Goal: Information Seeking & Learning: Learn about a topic

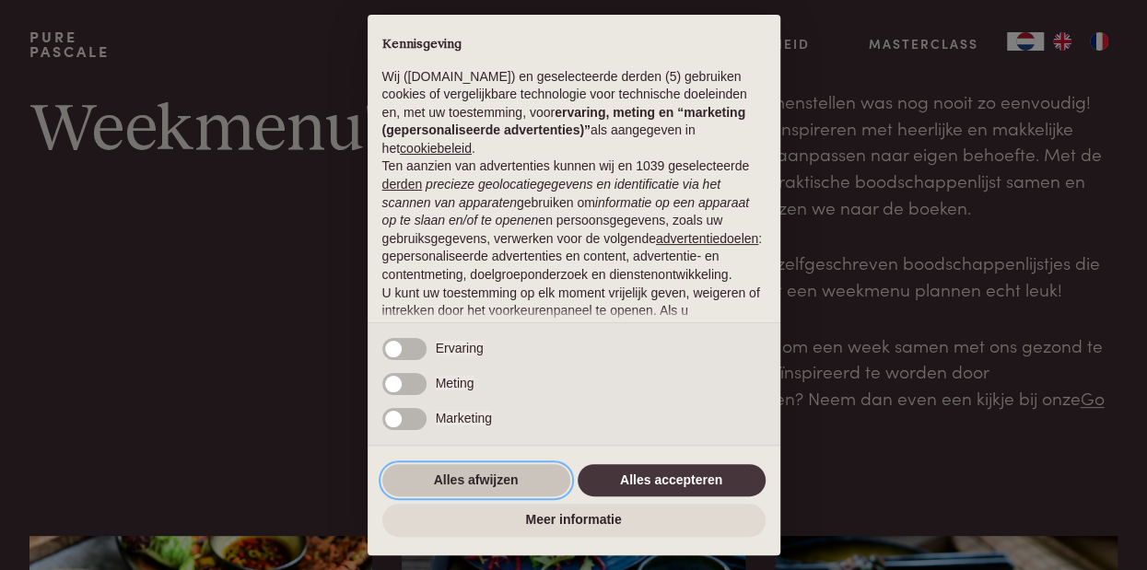
click at [436, 484] on button "Alles afwijzen" at bounding box center [476, 480] width 188 height 33
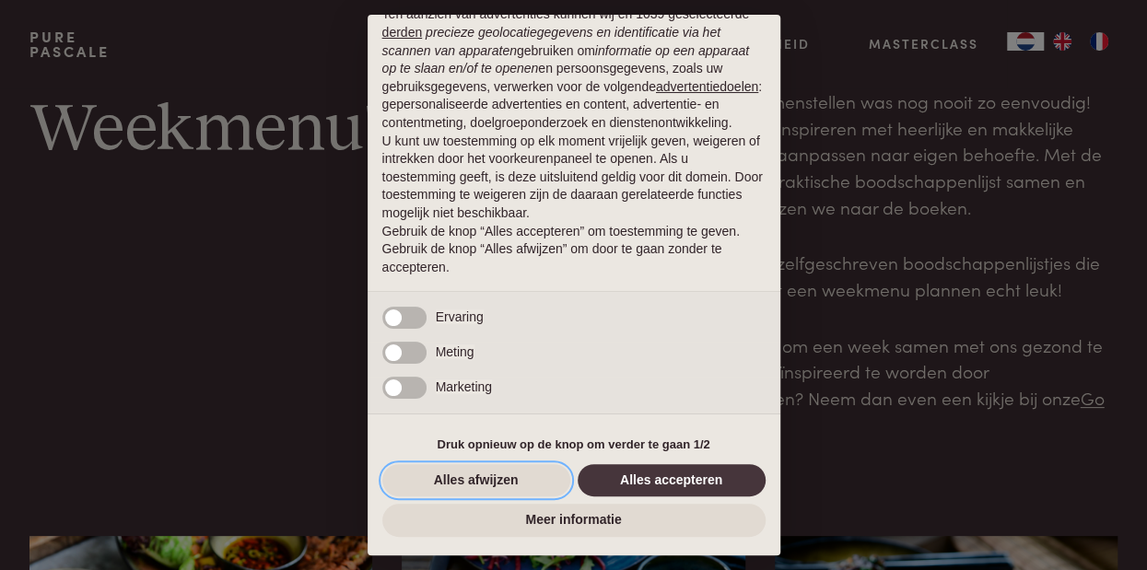
click at [436, 484] on button "Alles afwijzen" at bounding box center [476, 480] width 188 height 33
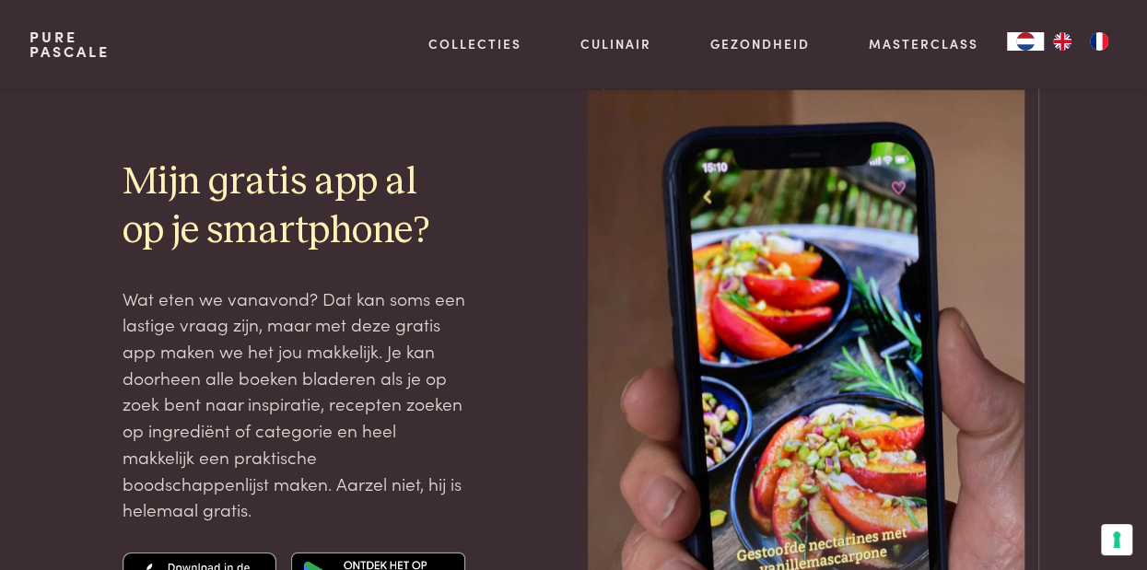
scroll to position [2564, 0]
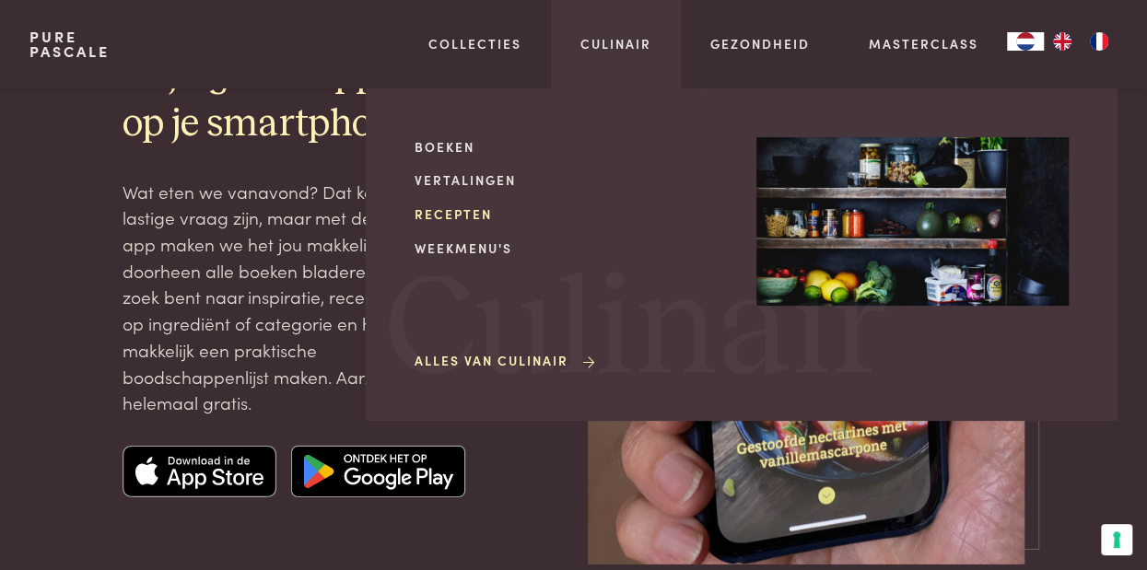
click at [479, 218] on link "Recepten" at bounding box center [570, 213] width 312 height 19
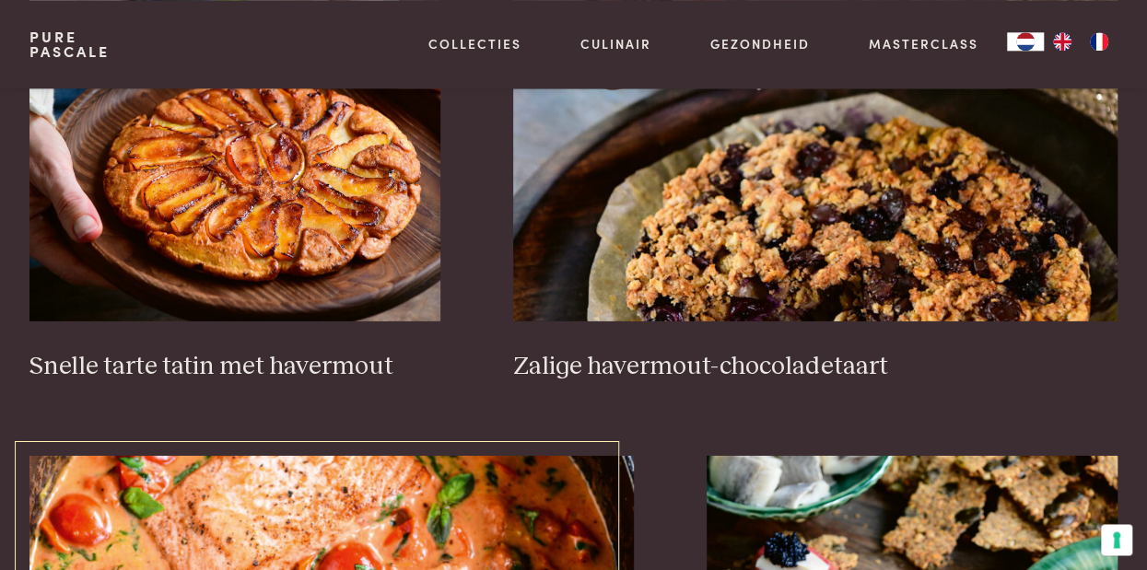
scroll to position [2671, 0]
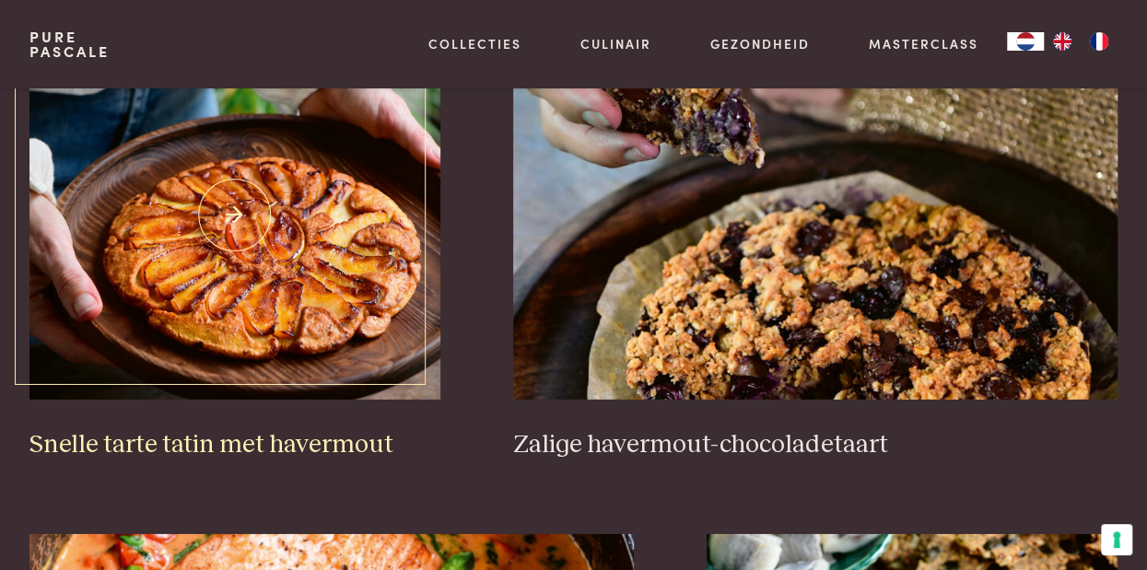
click at [201, 275] on img at bounding box center [234, 215] width 411 height 368
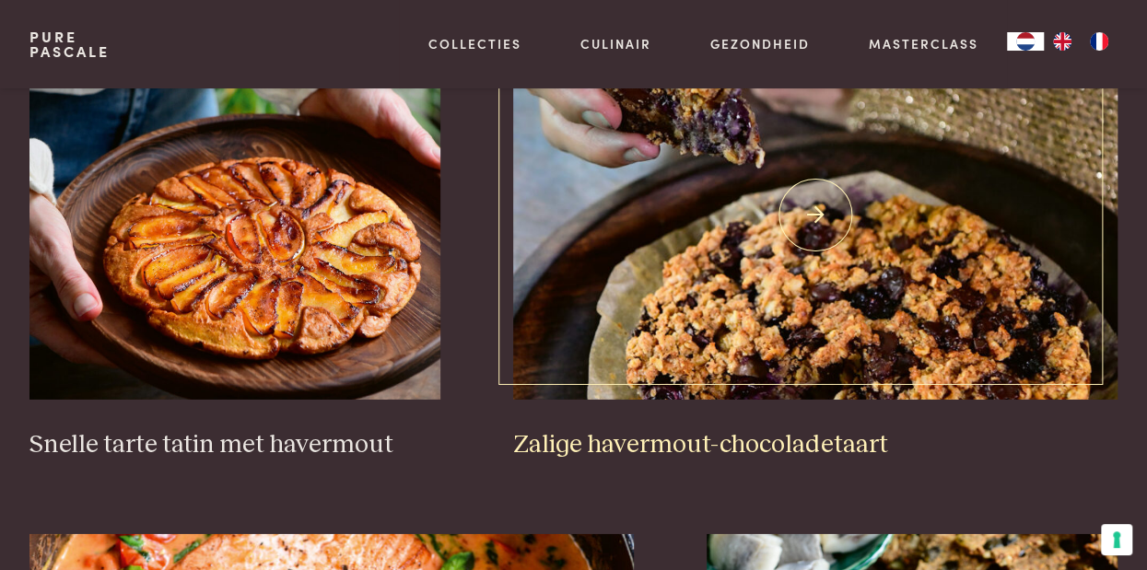
click at [776, 247] on img at bounding box center [815, 215] width 604 height 368
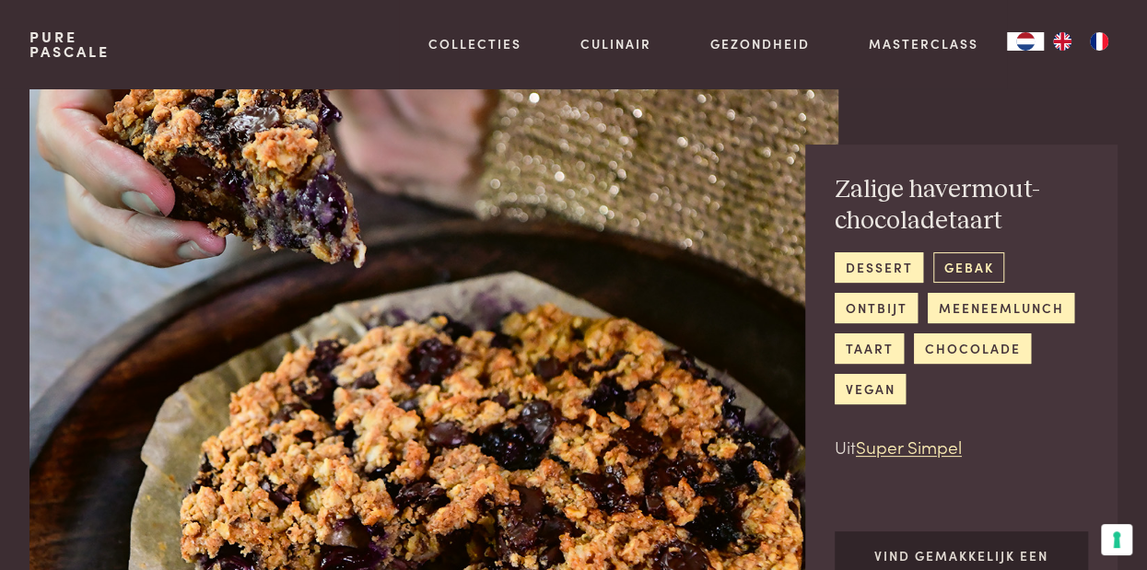
click at [966, 272] on link "gebak" at bounding box center [968, 267] width 71 height 30
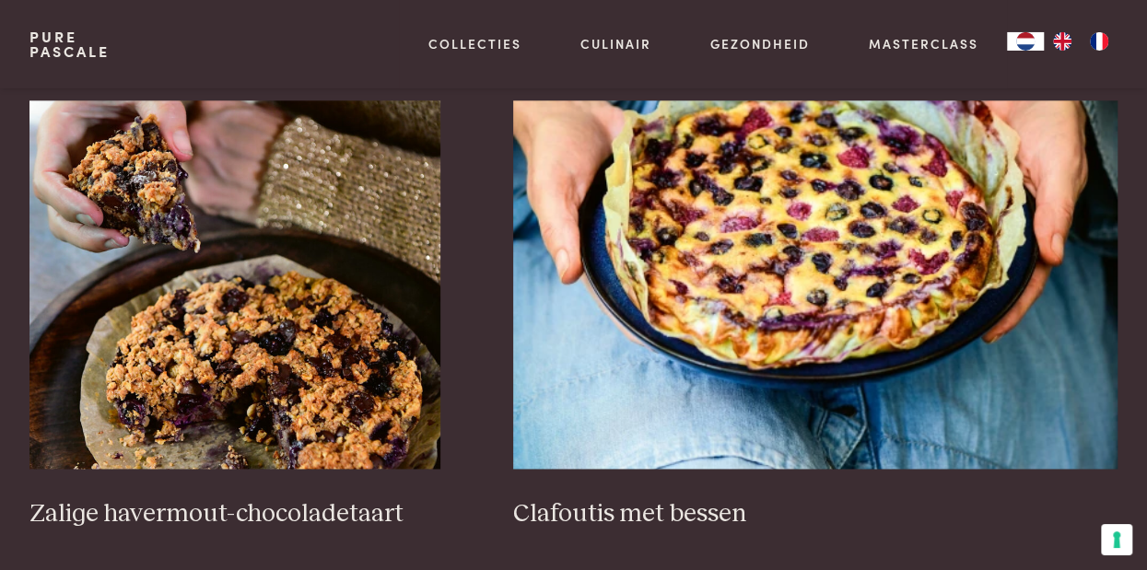
scroll to position [1068, 0]
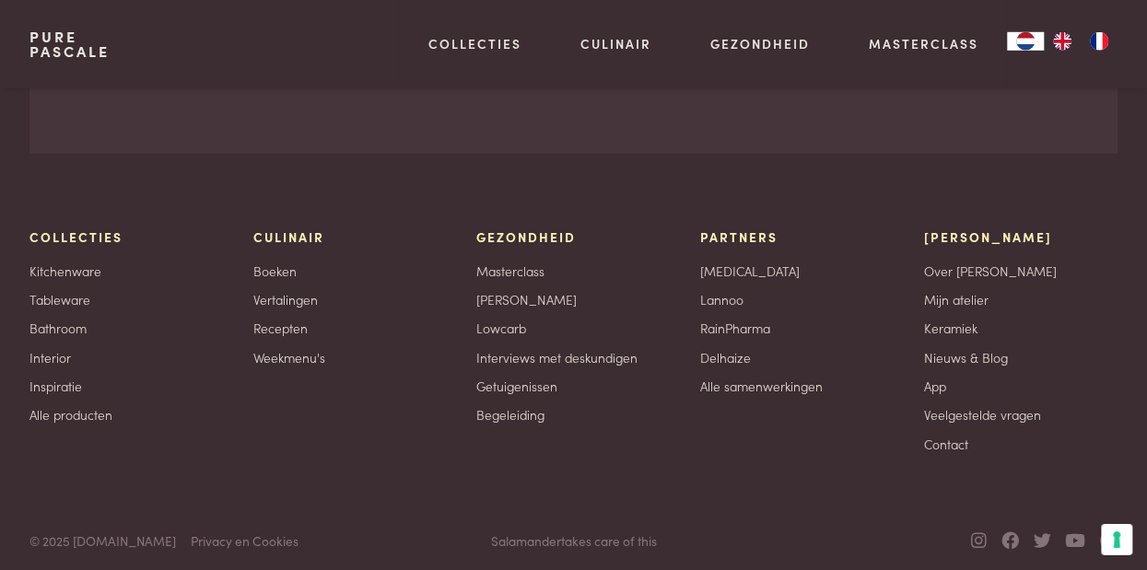
scroll to position [6637, 0]
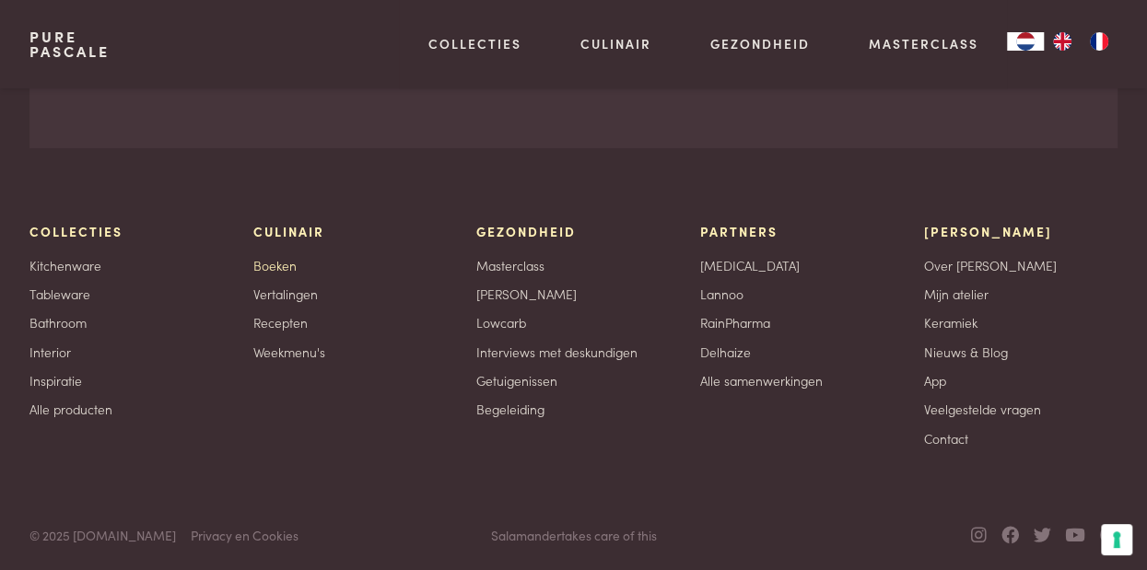
click at [272, 260] on link "Boeken" at bounding box center [274, 265] width 43 height 19
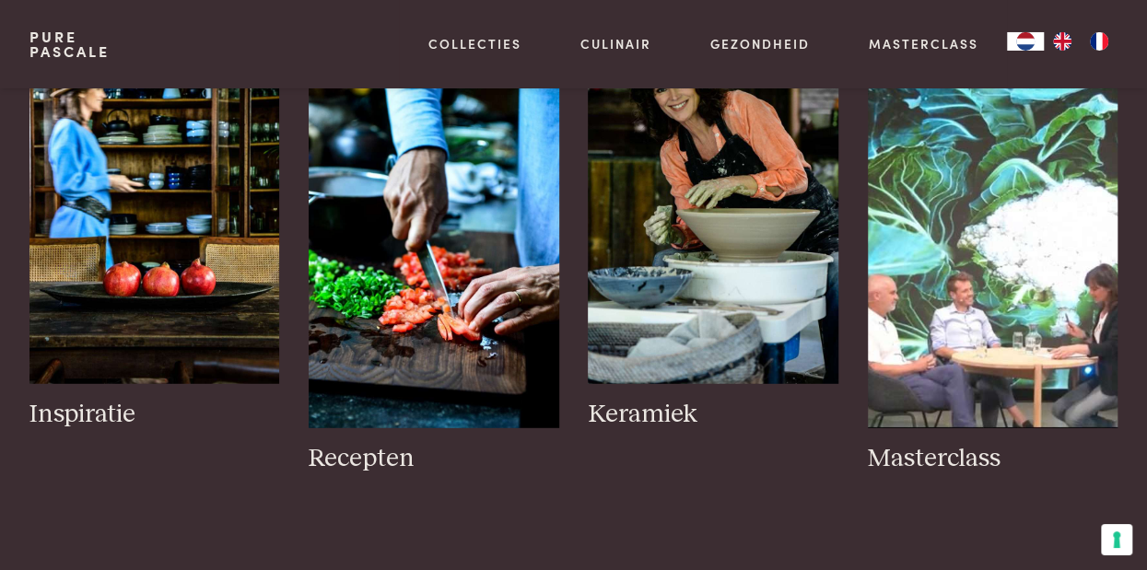
scroll to position [2244, 0]
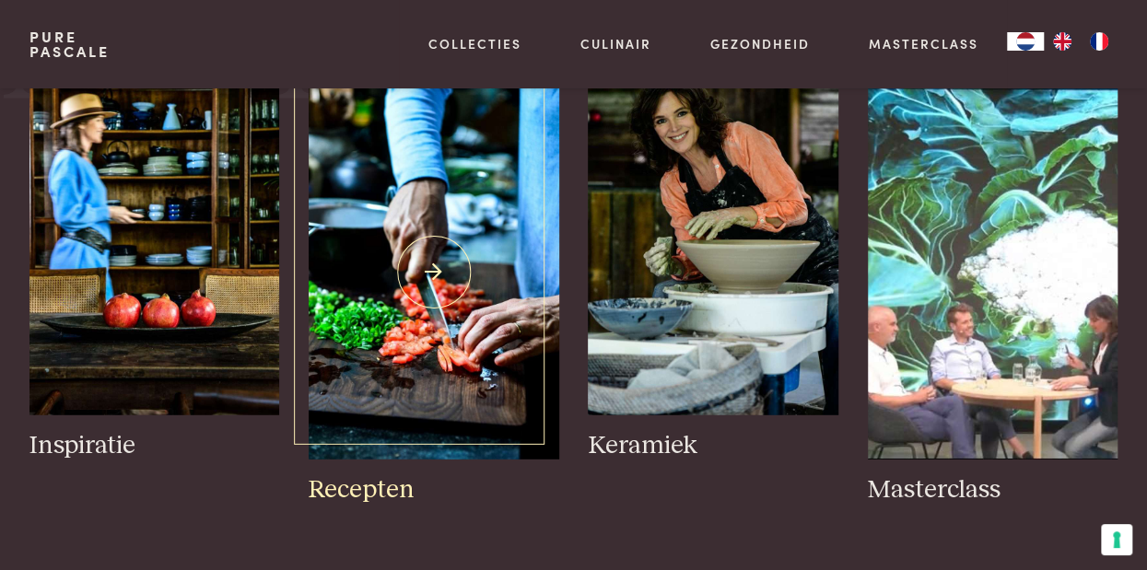
click at [488, 242] on img at bounding box center [434, 272] width 250 height 375
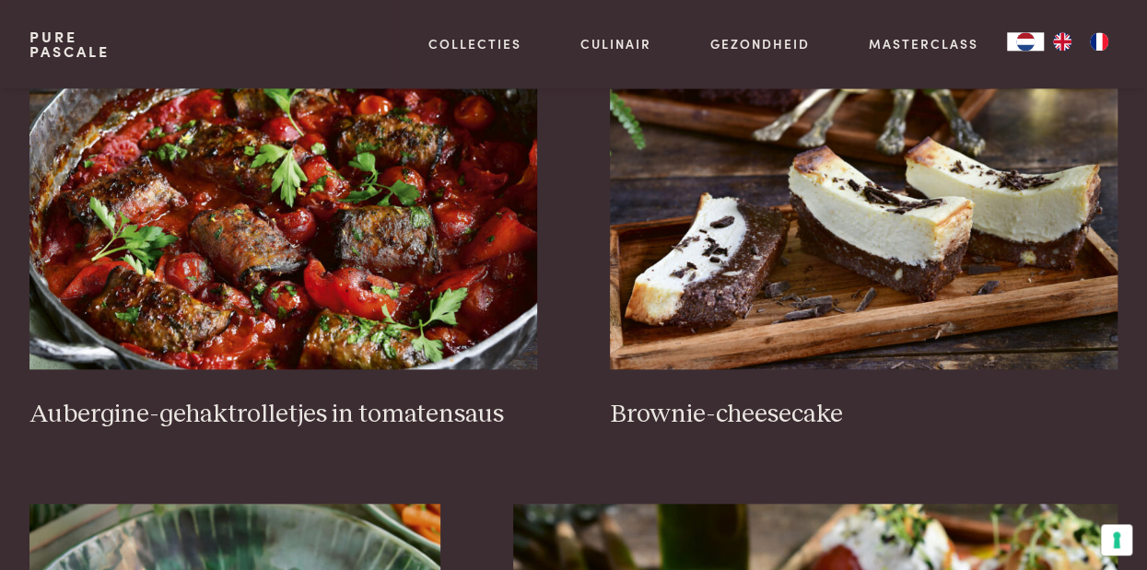
scroll to position [641, 0]
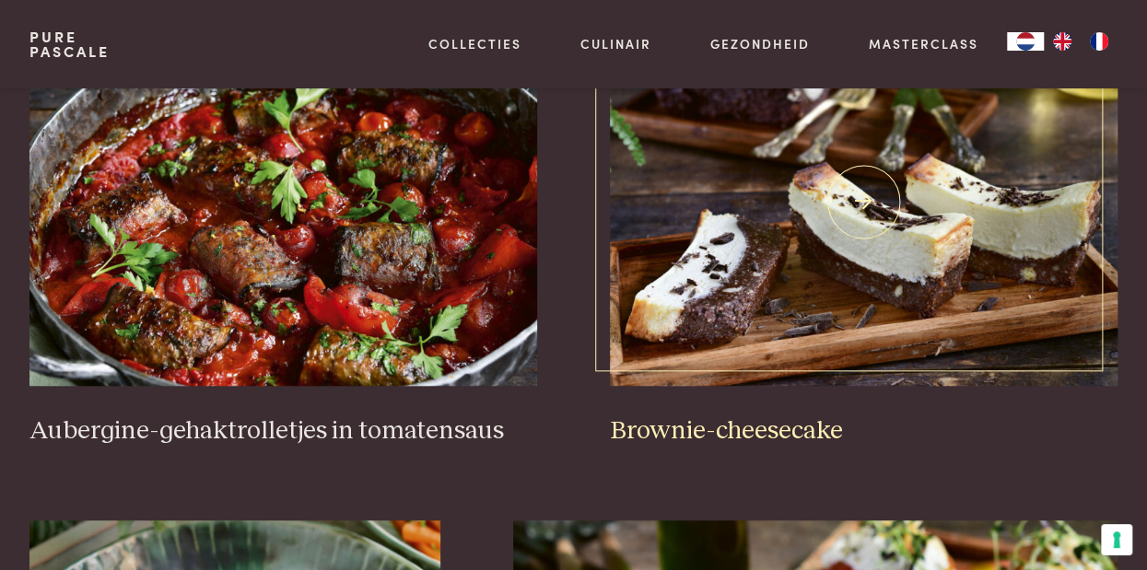
click at [754, 260] on img at bounding box center [863, 201] width 507 height 368
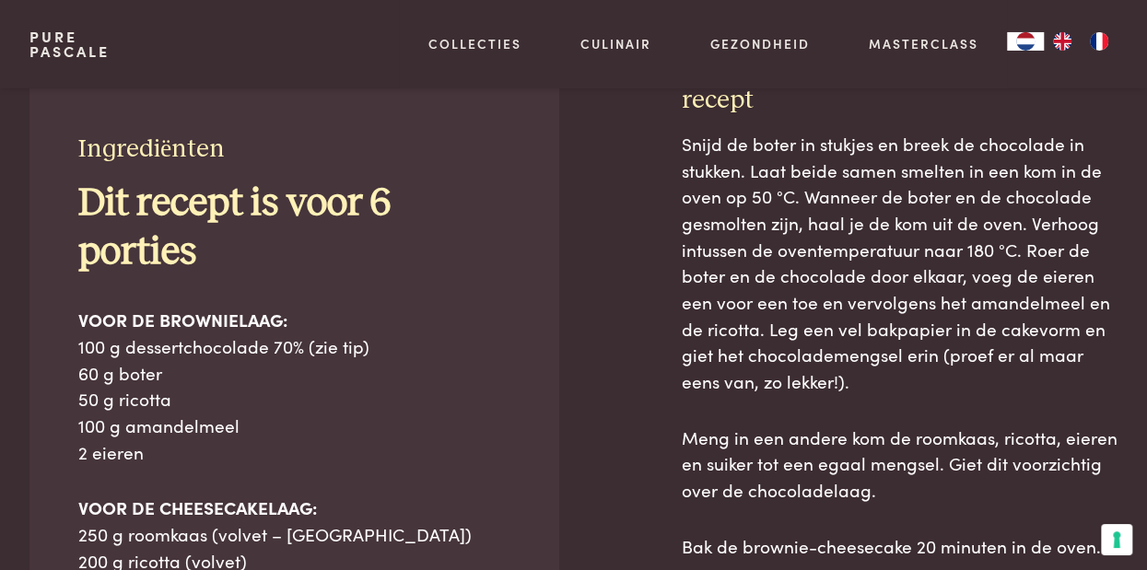
scroll to position [748, 0]
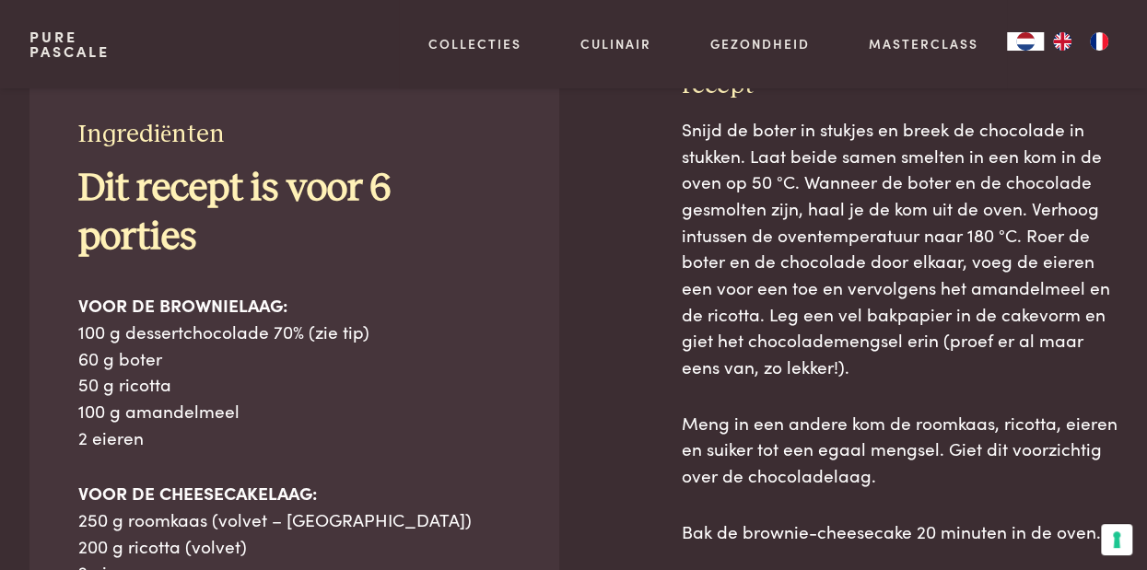
click at [637, 365] on div at bounding box center [620, 542] width 64 height 945
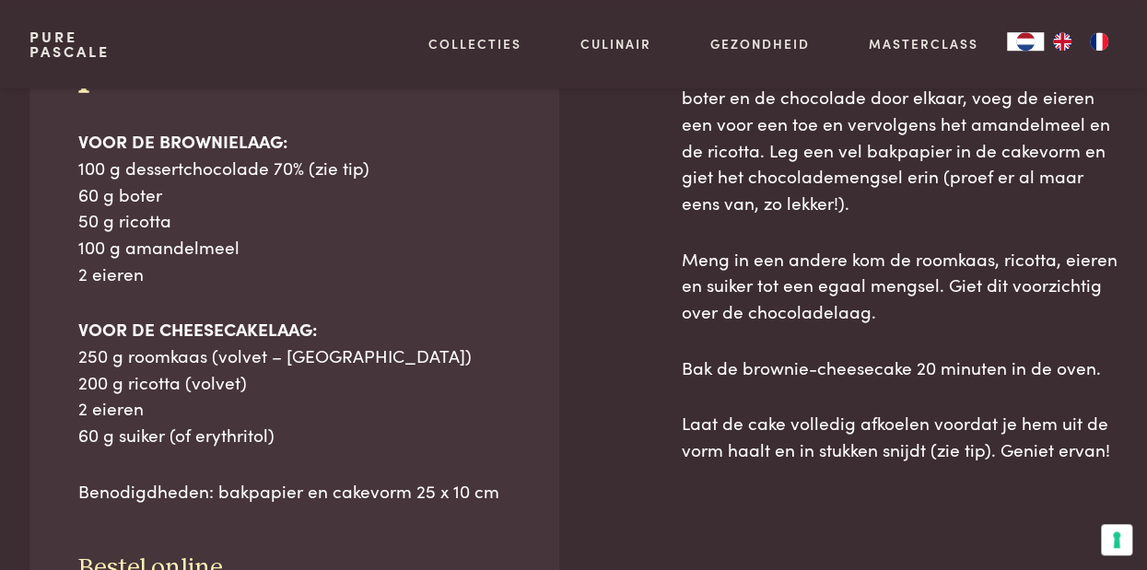
scroll to position [855, 0]
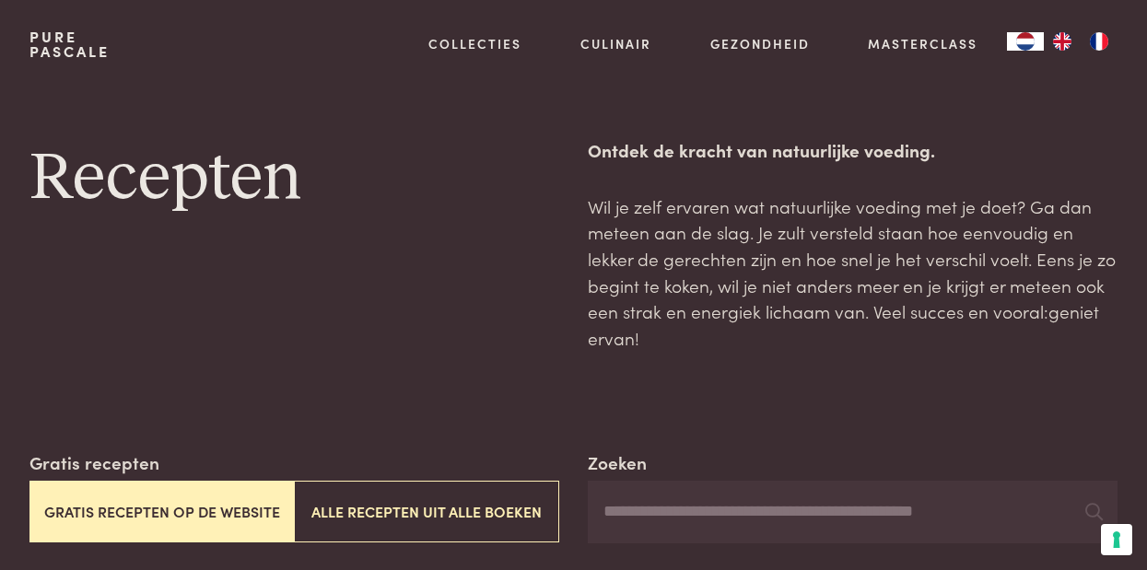
scroll to position [641, 0]
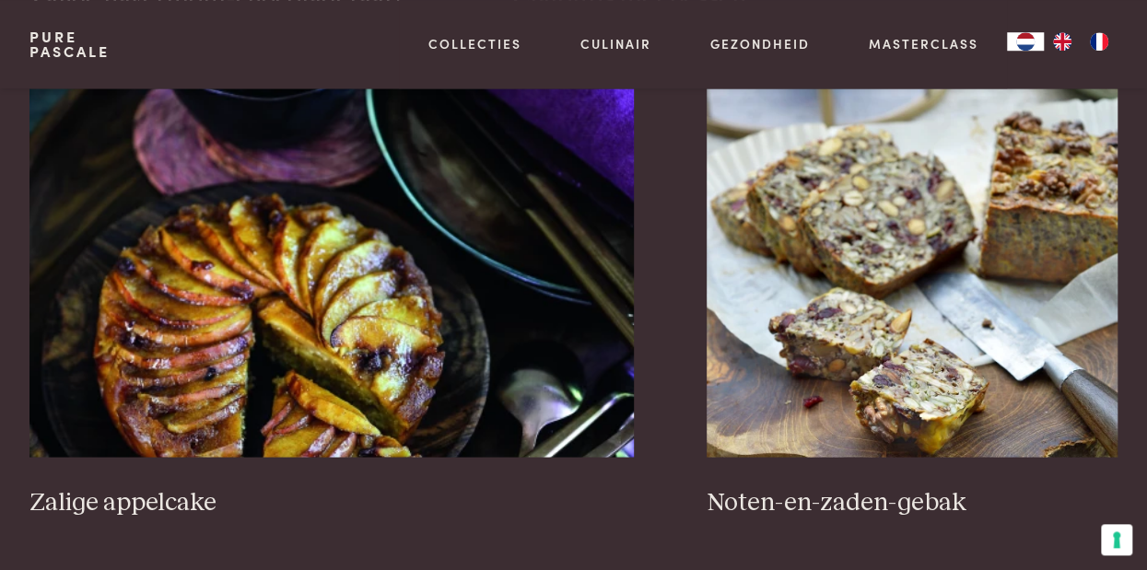
scroll to position [1615, 0]
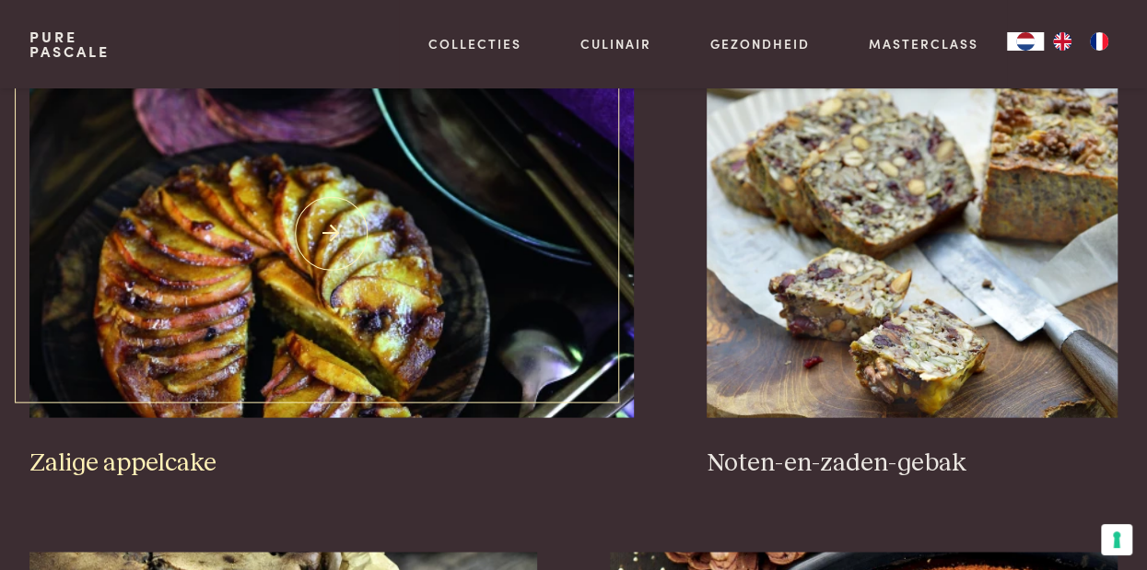
click at [401, 245] on img at bounding box center [331, 233] width 604 height 368
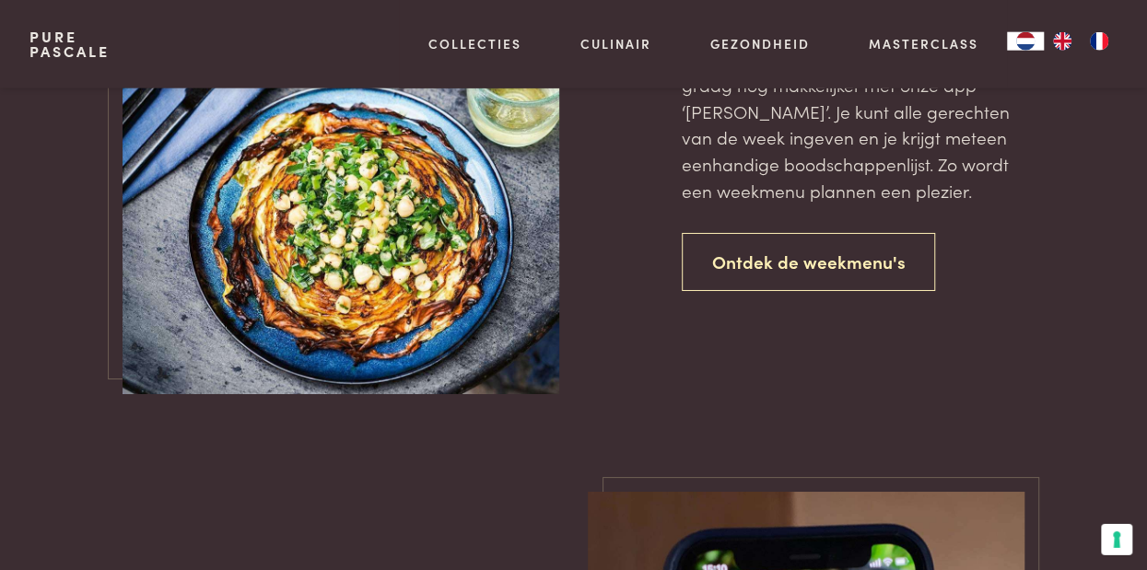
click at [117, 196] on div at bounding box center [326, 53] width 437 height 654
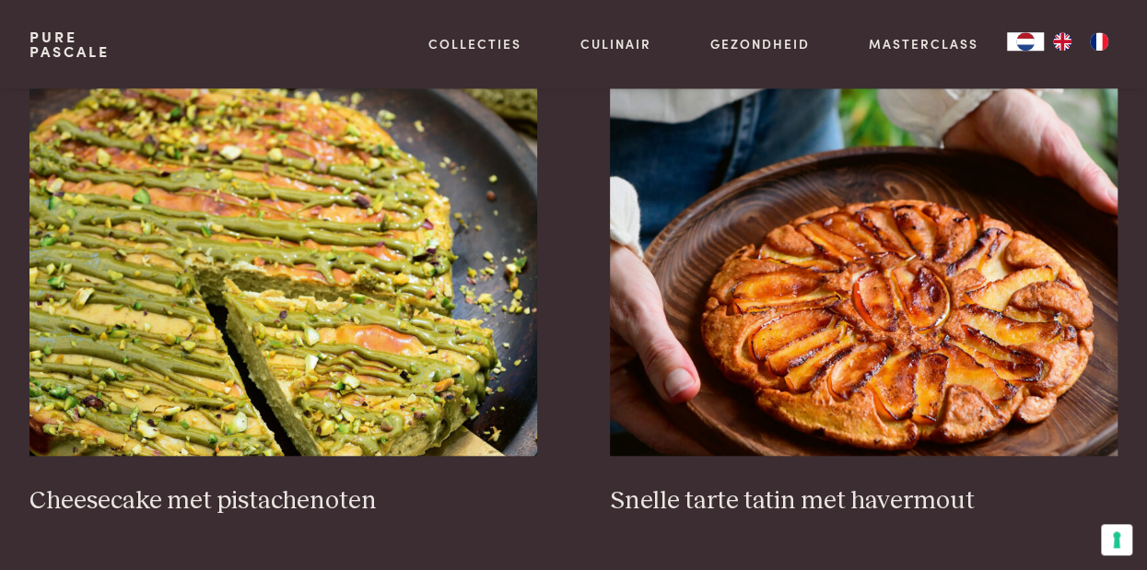
scroll to position [530, 0]
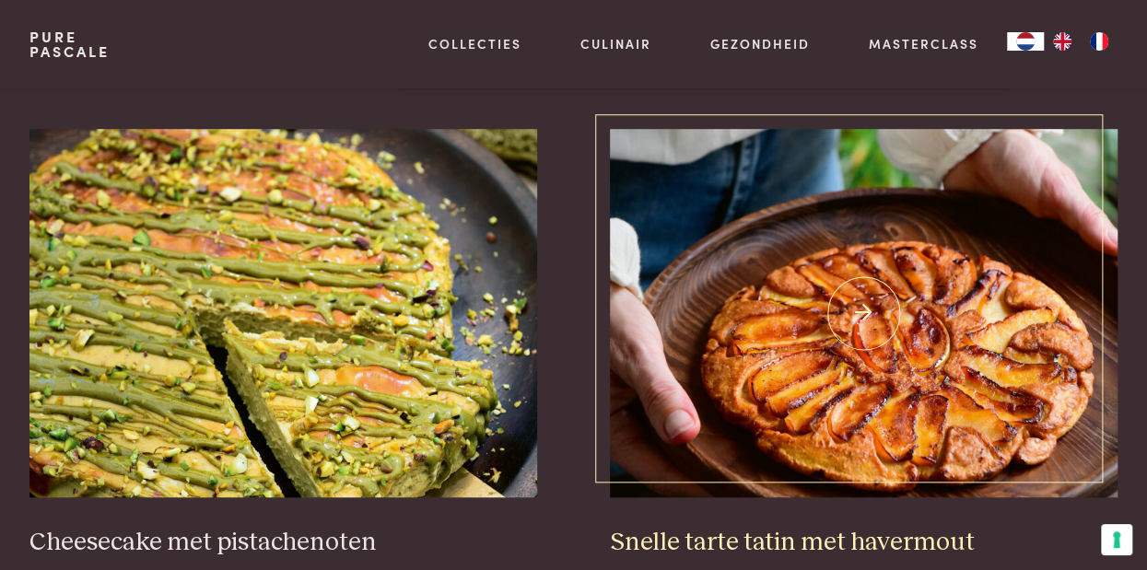
click at [943, 345] on img at bounding box center [863, 313] width 507 height 368
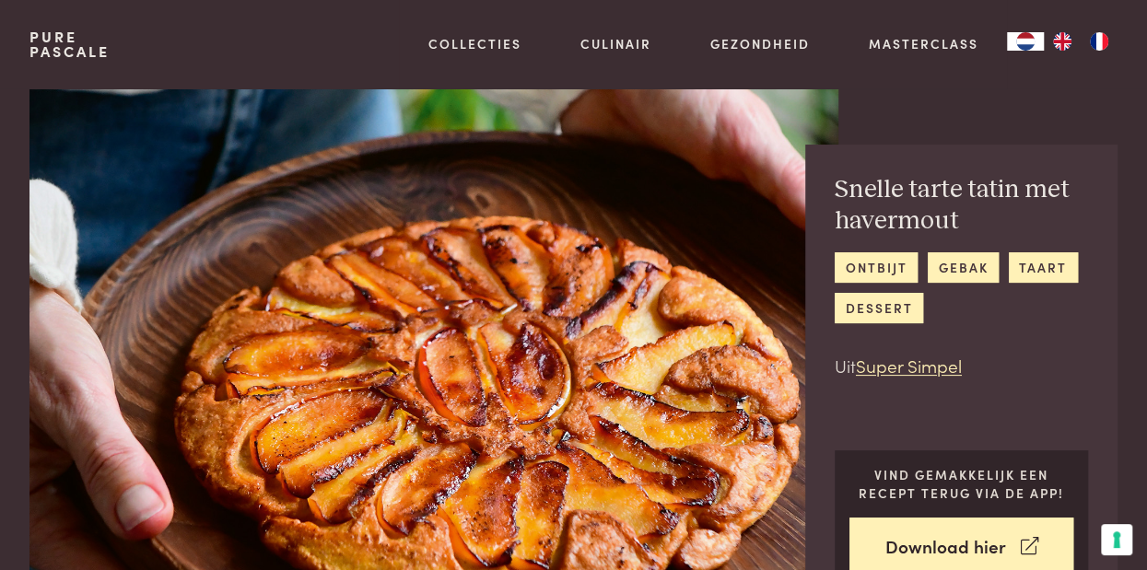
click at [826, 430] on div "Snelle tarte tatin met havermout ontbijt gebak taart dessert Uit Super Simpel V…" at bounding box center [961, 382] width 312 height 474
